Goal: Transaction & Acquisition: Book appointment/travel/reservation

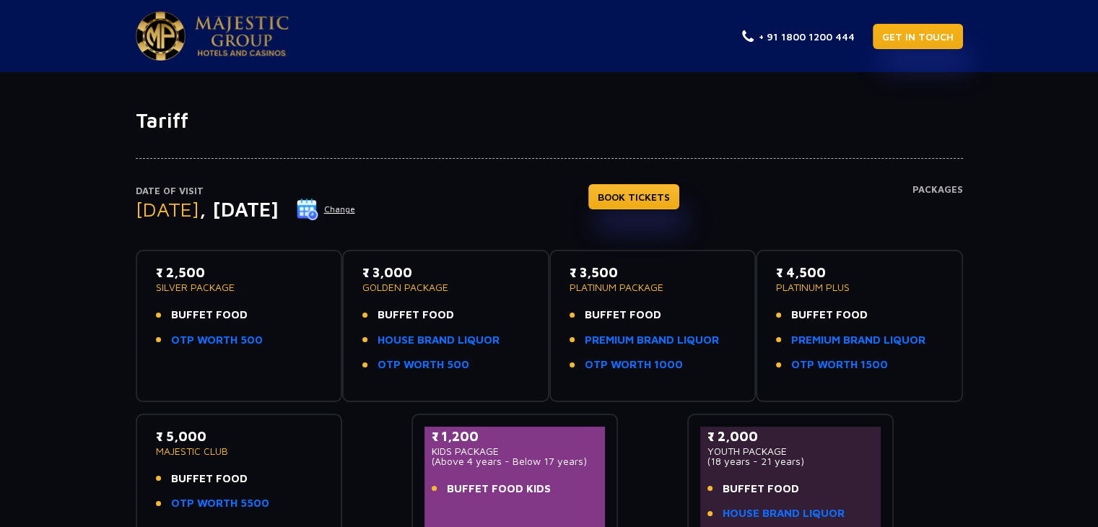
click at [938, 34] on link "GET IN TOUCH" at bounding box center [918, 36] width 90 height 25
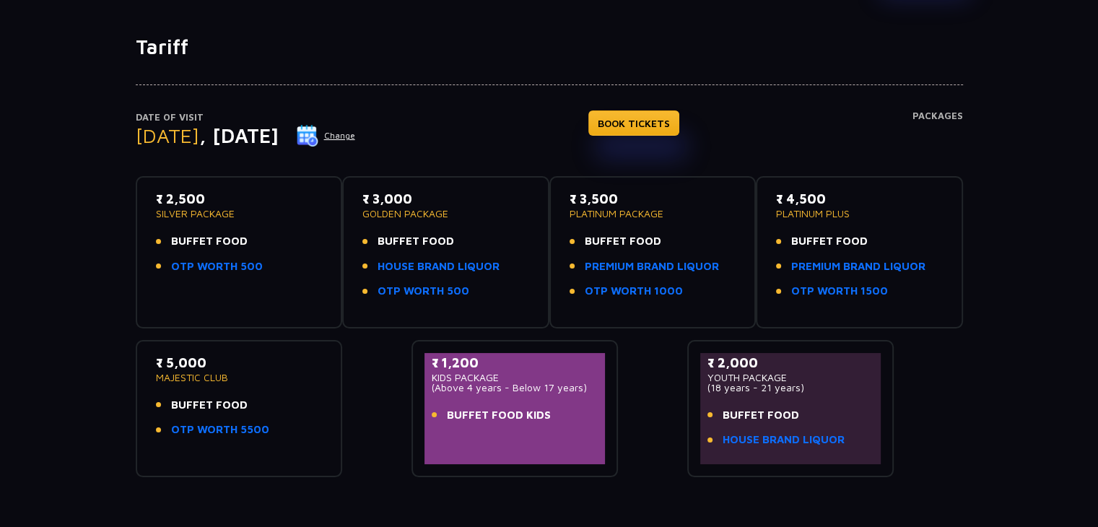
scroll to position [72, 0]
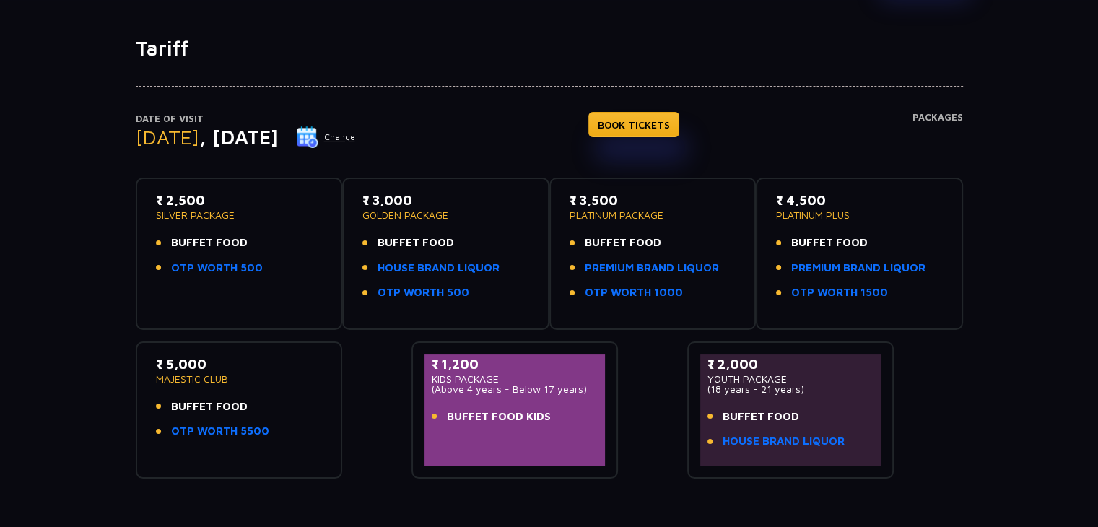
click at [214, 210] on p "SILVER PACKAGE" at bounding box center [239, 215] width 167 height 10
click at [268, 212] on p "SILVER PACKAGE" at bounding box center [239, 215] width 167 height 10
click at [677, 127] on link "BOOK TICKETS" at bounding box center [633, 124] width 91 height 25
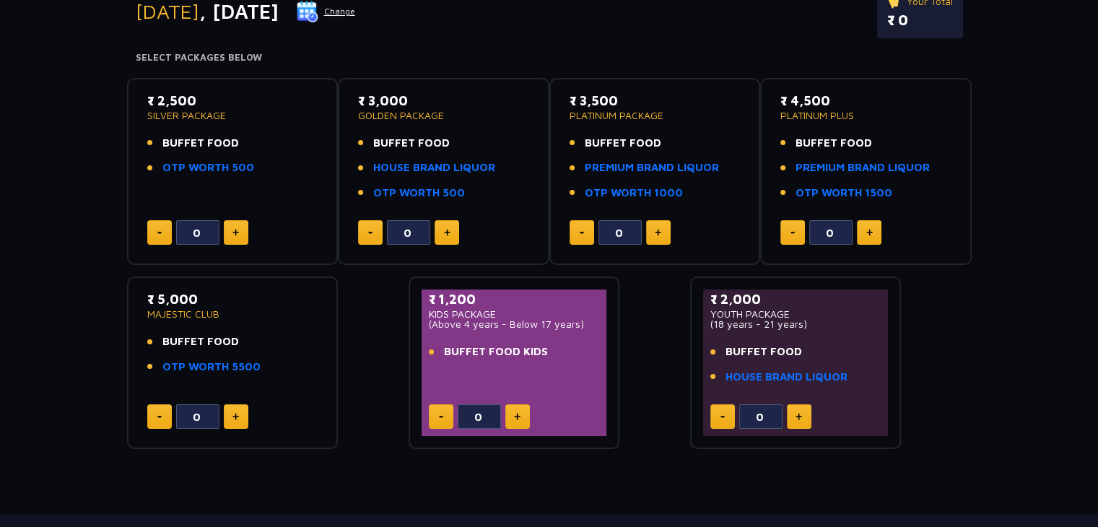
scroll to position [199, 0]
click at [243, 234] on button at bounding box center [236, 231] width 25 height 25
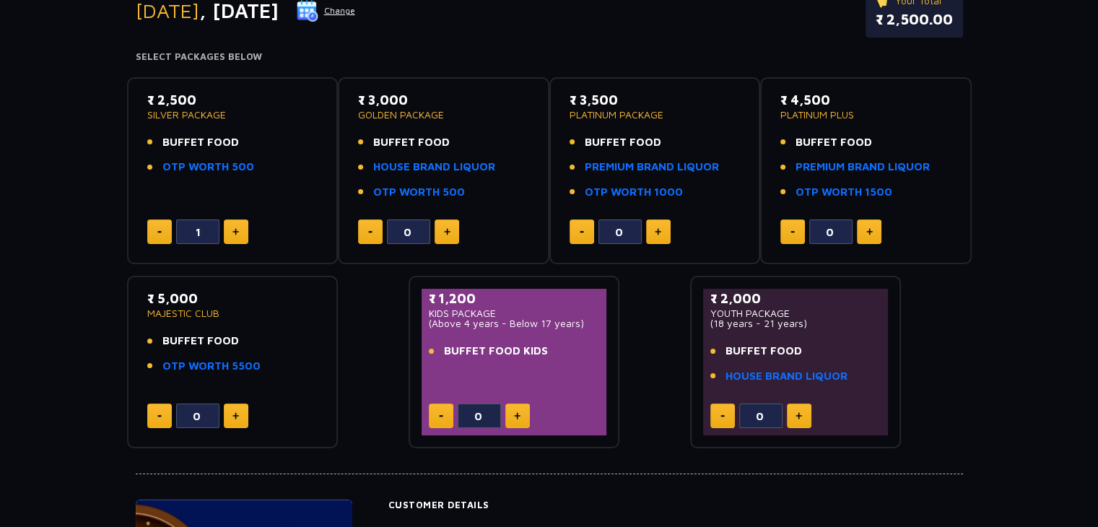
click at [243, 234] on button at bounding box center [236, 231] width 25 height 25
type input "3"
click at [808, 419] on button at bounding box center [799, 416] width 25 height 25
type input "1"
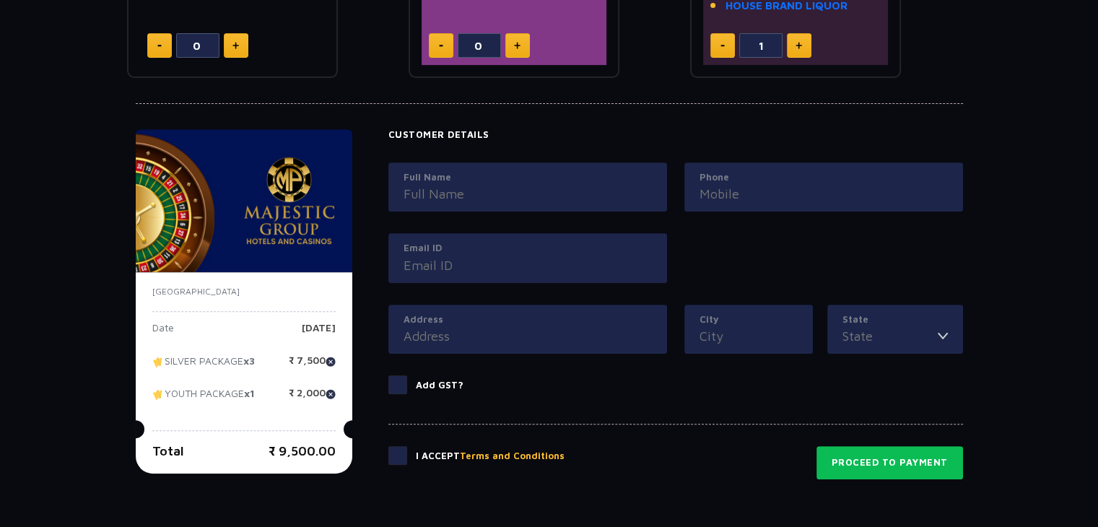
scroll to position [569, 0]
click at [492, 186] on input "Full Name" at bounding box center [528, 193] width 248 height 19
type input "Devangi Saraf"
type input "09958989080"
type input "devangisaraf@gmail.com"
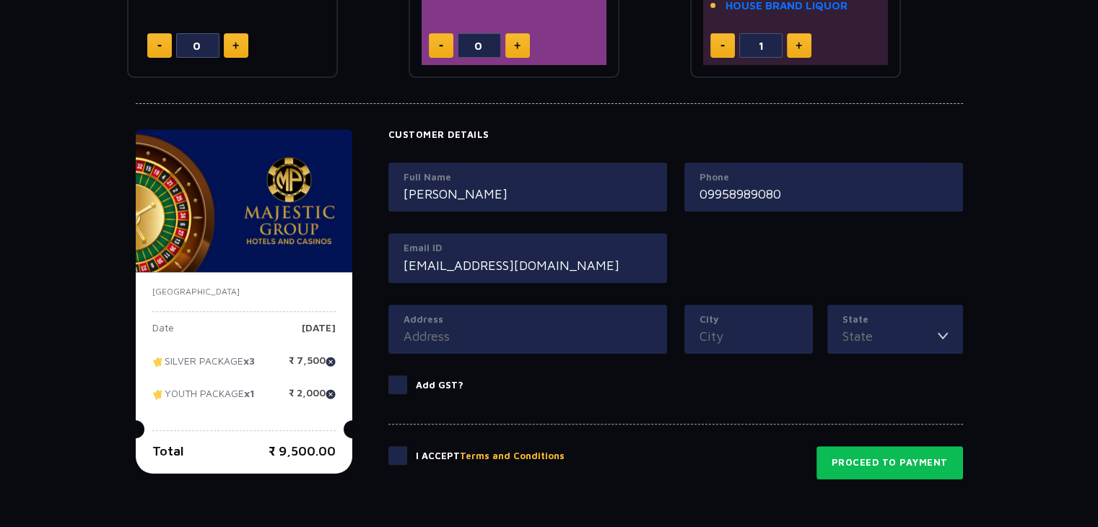
type input "G-87, Ground floor (side entrance), Greater Kailash - 2, Greater Kailash - 2"
type input "New Delhi"
type input "Delhi"
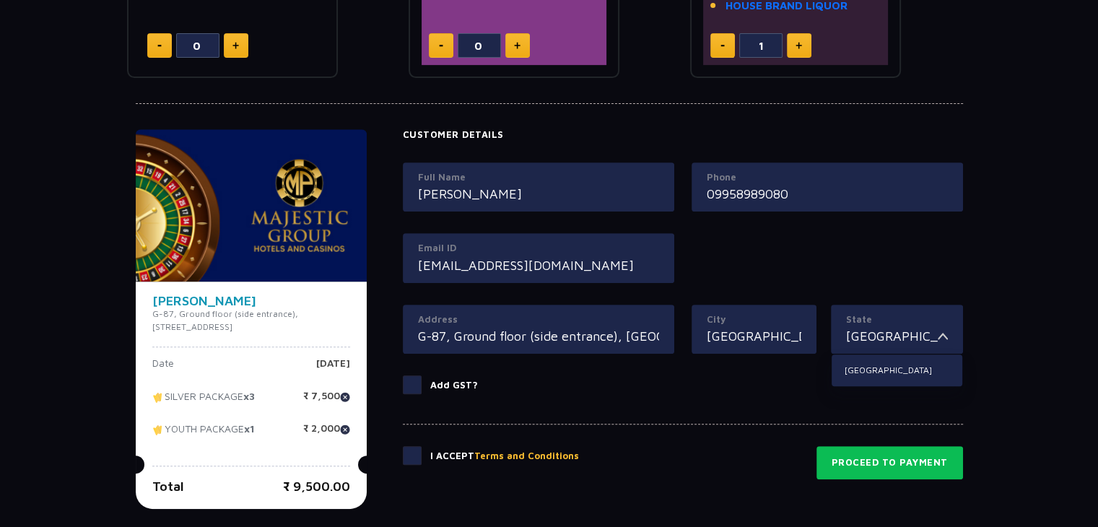
click at [413, 380] on span at bounding box center [412, 384] width 19 height 19
click at [0, 0] on input "Add GST?" at bounding box center [0, 0] width 0 height 0
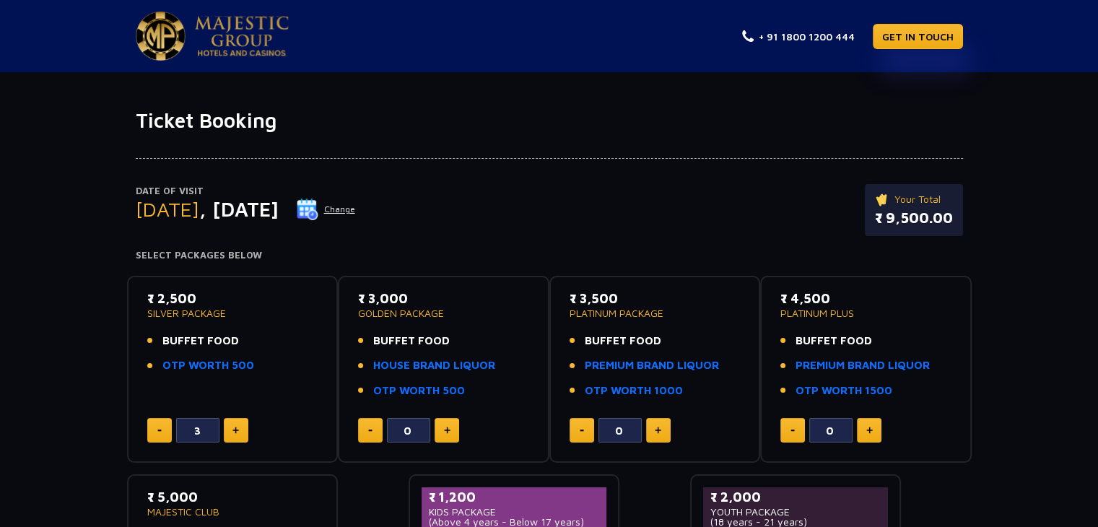
scroll to position [0, 0]
